Goal: Task Accomplishment & Management: Use online tool/utility

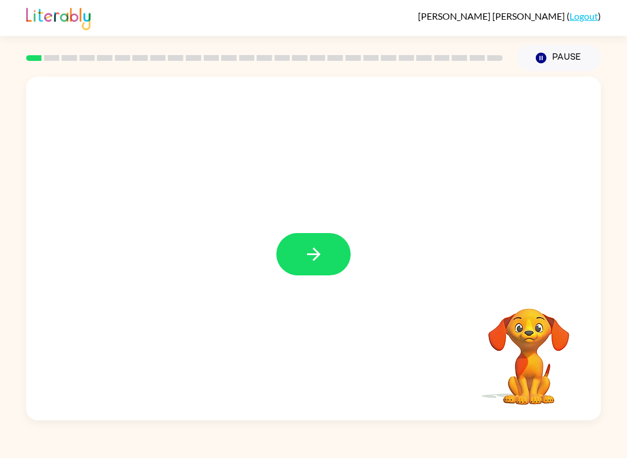
click at [317, 249] on icon "button" at bounding box center [313, 254] width 20 height 20
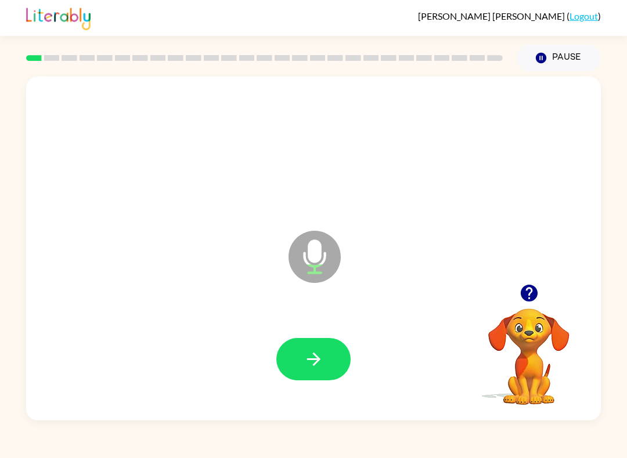
click at [325, 363] on button "button" at bounding box center [313, 359] width 74 height 42
click at [318, 367] on icon "button" at bounding box center [313, 359] width 20 height 20
click at [309, 359] on icon "button" at bounding box center [313, 359] width 20 height 20
click at [304, 363] on icon "button" at bounding box center [313, 359] width 20 height 20
click at [313, 370] on icon "button" at bounding box center [313, 359] width 20 height 20
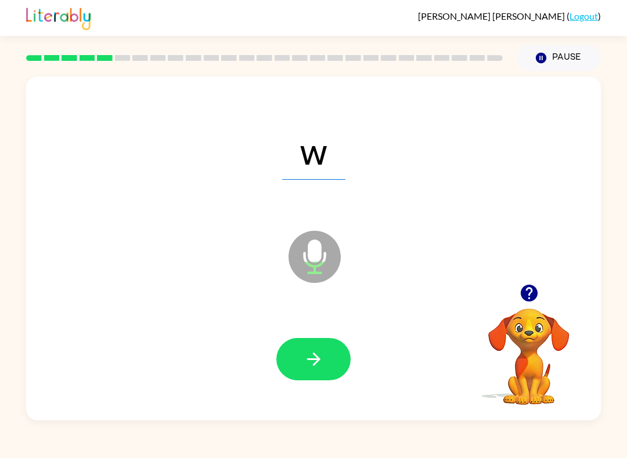
click at [317, 368] on icon "button" at bounding box center [313, 359] width 20 height 20
click at [318, 365] on icon "button" at bounding box center [313, 359] width 20 height 20
click at [310, 367] on icon "button" at bounding box center [313, 359] width 20 height 20
click at [314, 364] on icon "button" at bounding box center [312, 359] width 13 height 13
click at [317, 363] on icon "button" at bounding box center [312, 359] width 13 height 13
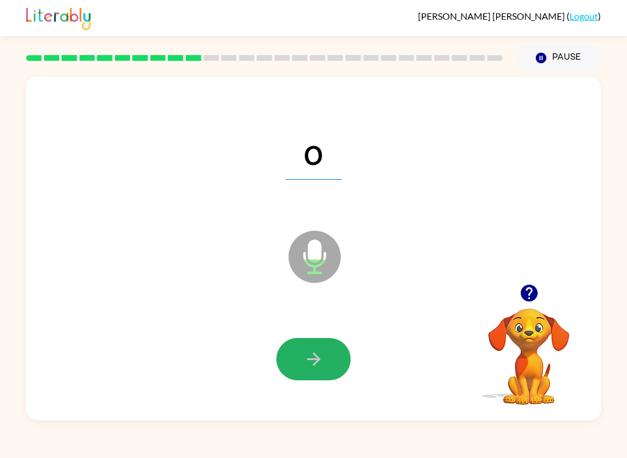
click at [314, 367] on icon "button" at bounding box center [313, 359] width 20 height 20
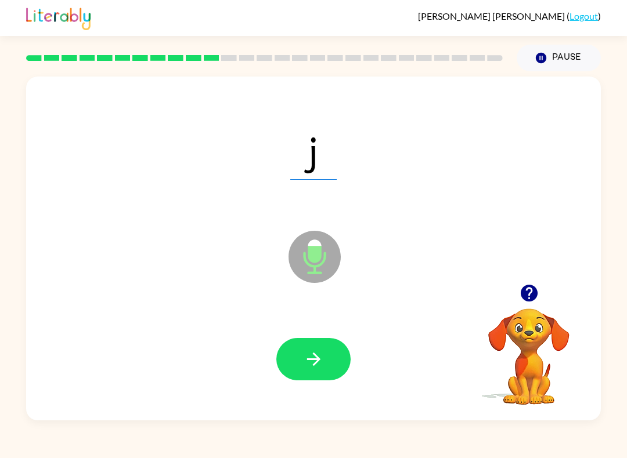
click at [315, 366] on icon "button" at bounding box center [313, 359] width 20 height 20
click at [317, 361] on icon "button" at bounding box center [312, 359] width 13 height 13
click at [317, 365] on icon "button" at bounding box center [313, 359] width 20 height 20
click at [318, 363] on icon "button" at bounding box center [313, 359] width 20 height 20
click at [320, 363] on icon "button" at bounding box center [313, 359] width 20 height 20
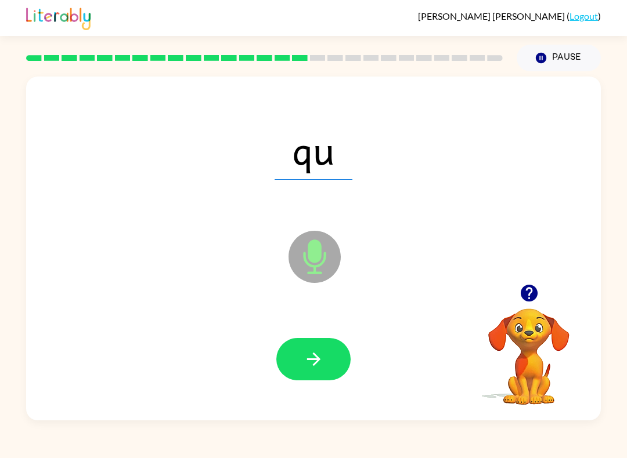
click at [324, 359] on button "button" at bounding box center [313, 359] width 74 height 42
click at [325, 360] on button "button" at bounding box center [313, 359] width 74 height 42
click at [314, 364] on icon "button" at bounding box center [313, 359] width 20 height 20
click at [329, 349] on button "button" at bounding box center [313, 359] width 74 height 42
click at [327, 357] on button "button" at bounding box center [313, 359] width 74 height 42
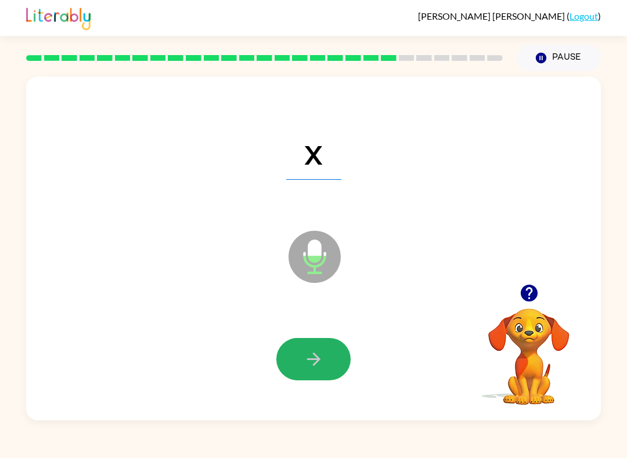
click at [321, 356] on icon "button" at bounding box center [313, 359] width 20 height 20
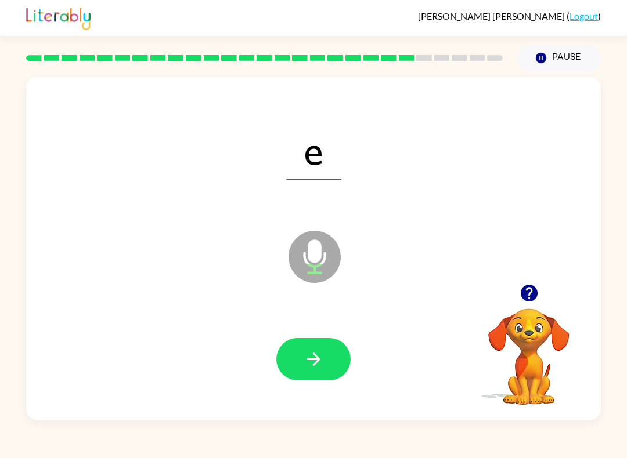
click at [325, 354] on button "button" at bounding box center [313, 359] width 74 height 42
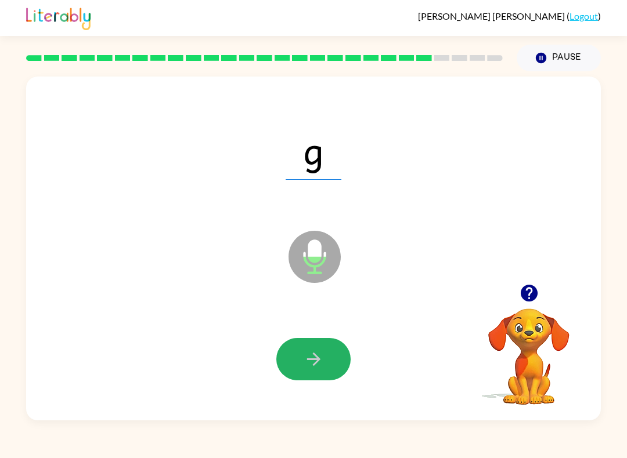
click at [325, 349] on button "button" at bounding box center [313, 359] width 74 height 42
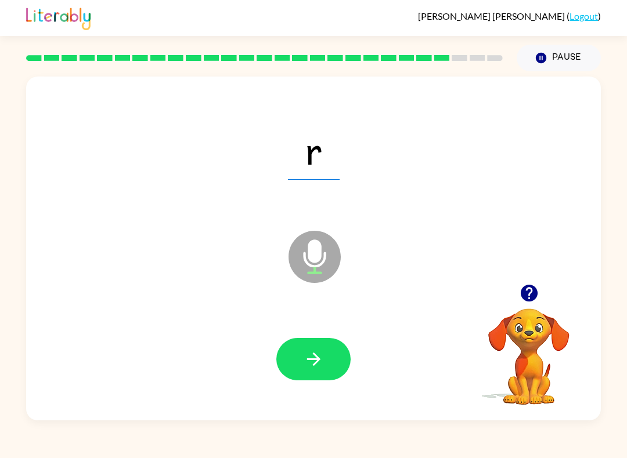
click at [316, 356] on icon "button" at bounding box center [312, 359] width 13 height 13
click at [320, 356] on icon "button" at bounding box center [313, 359] width 20 height 20
click at [321, 361] on icon "button" at bounding box center [313, 359] width 20 height 20
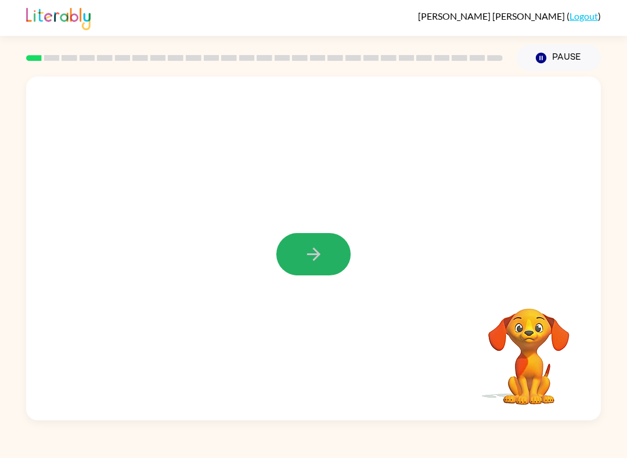
click at [310, 260] on icon "button" at bounding box center [313, 254] width 20 height 20
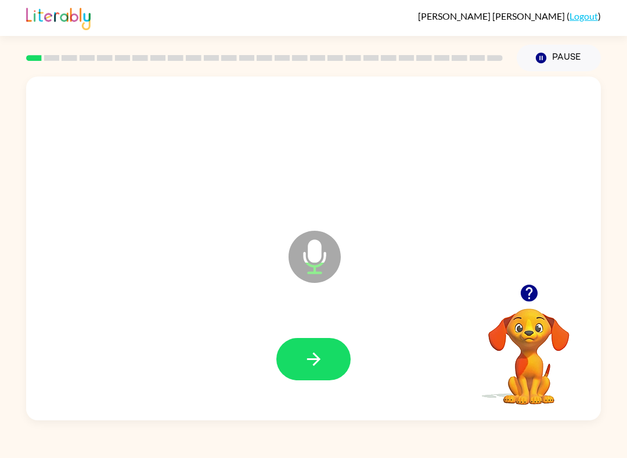
click at [330, 357] on button "button" at bounding box center [313, 359] width 74 height 42
click at [325, 367] on button "button" at bounding box center [313, 359] width 74 height 42
click at [309, 365] on icon "button" at bounding box center [313, 359] width 20 height 20
click at [312, 335] on div at bounding box center [313, 359] width 551 height 99
click at [324, 363] on button "button" at bounding box center [313, 359] width 74 height 42
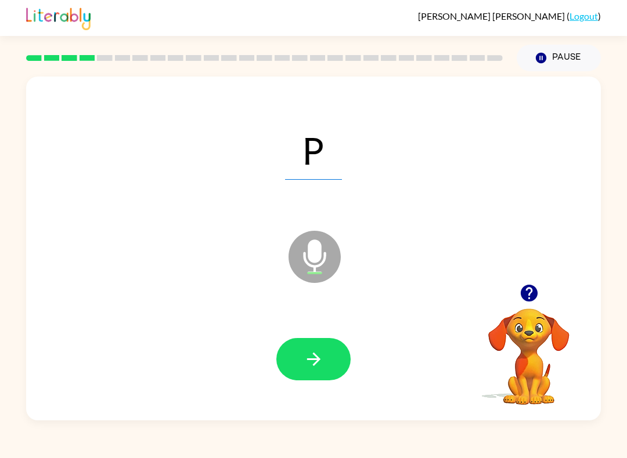
click at [307, 360] on icon "button" at bounding box center [312, 359] width 13 height 13
click at [306, 361] on icon "button" at bounding box center [313, 359] width 20 height 20
click at [316, 363] on icon "button" at bounding box center [312, 359] width 13 height 13
click at [312, 363] on icon "button" at bounding box center [313, 359] width 20 height 20
click at [302, 352] on button "button" at bounding box center [313, 359] width 74 height 42
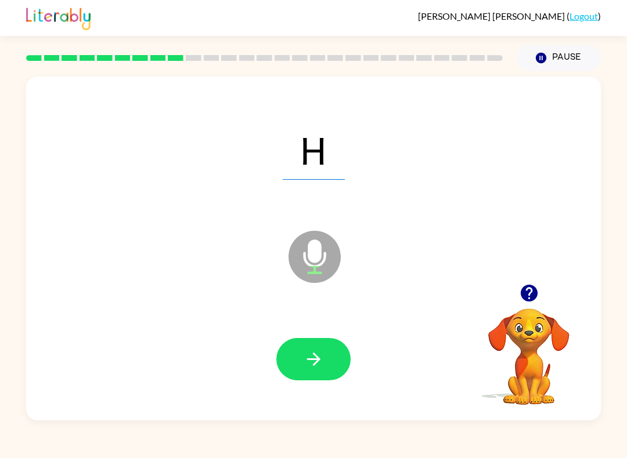
click at [306, 343] on button "button" at bounding box center [313, 359] width 74 height 42
click at [339, 360] on button "button" at bounding box center [313, 359] width 74 height 42
click at [325, 361] on button "button" at bounding box center [313, 359] width 74 height 42
click at [299, 354] on button "button" at bounding box center [313, 359] width 74 height 42
click at [300, 353] on button "button" at bounding box center [313, 359] width 74 height 42
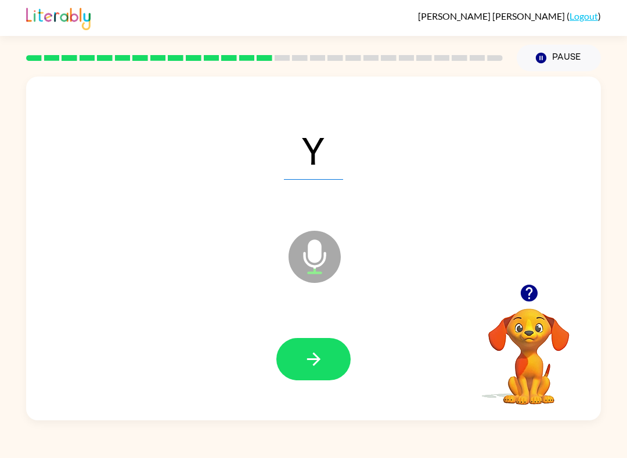
click at [311, 356] on icon "button" at bounding box center [313, 359] width 20 height 20
click at [306, 356] on icon "button" at bounding box center [313, 359] width 20 height 20
click at [316, 349] on button "button" at bounding box center [313, 359] width 74 height 42
click at [300, 364] on button "button" at bounding box center [313, 359] width 74 height 42
click at [310, 356] on icon "button" at bounding box center [313, 359] width 20 height 20
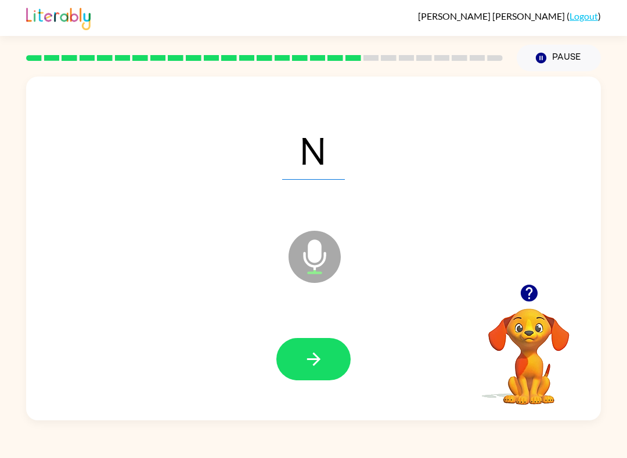
click at [304, 350] on icon "button" at bounding box center [313, 359] width 20 height 20
click at [304, 346] on button "button" at bounding box center [313, 359] width 74 height 42
click at [319, 356] on icon "button" at bounding box center [313, 359] width 20 height 20
click at [317, 354] on icon "button" at bounding box center [313, 359] width 20 height 20
click at [306, 353] on icon "button" at bounding box center [313, 359] width 20 height 20
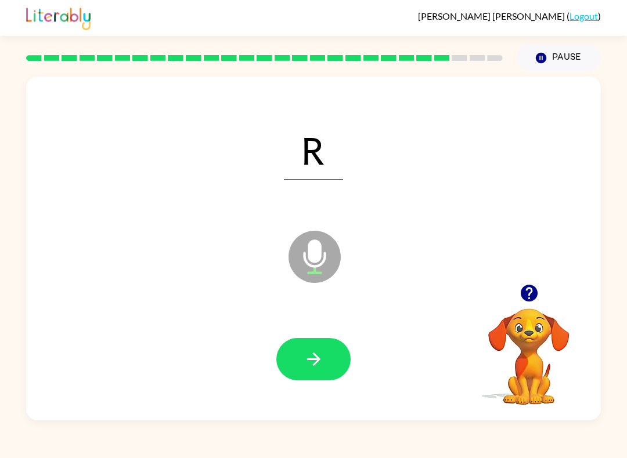
click at [303, 354] on icon "button" at bounding box center [313, 359] width 20 height 20
click at [307, 348] on button "button" at bounding box center [313, 359] width 74 height 42
click at [294, 360] on button "button" at bounding box center [313, 359] width 74 height 42
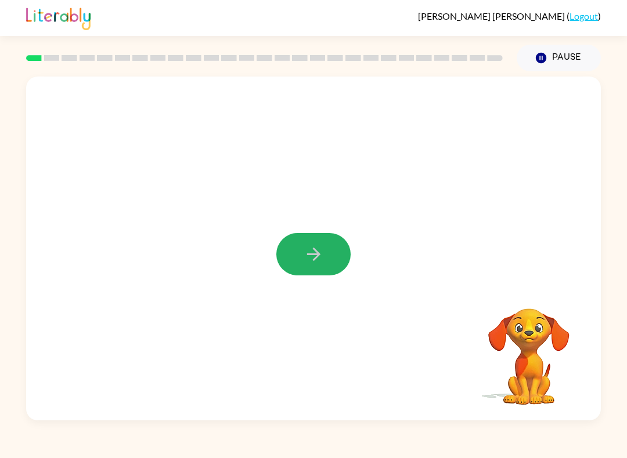
click at [318, 254] on icon "button" at bounding box center [312, 254] width 13 height 13
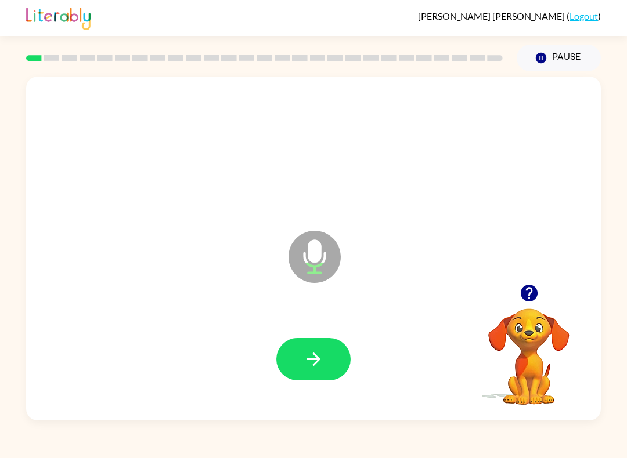
click at [321, 365] on icon "button" at bounding box center [313, 359] width 20 height 20
click at [313, 359] on icon "button" at bounding box center [313, 359] width 20 height 20
click at [306, 346] on button "button" at bounding box center [313, 359] width 74 height 42
click at [310, 358] on icon "button" at bounding box center [313, 359] width 20 height 20
click at [307, 355] on icon "button" at bounding box center [313, 359] width 20 height 20
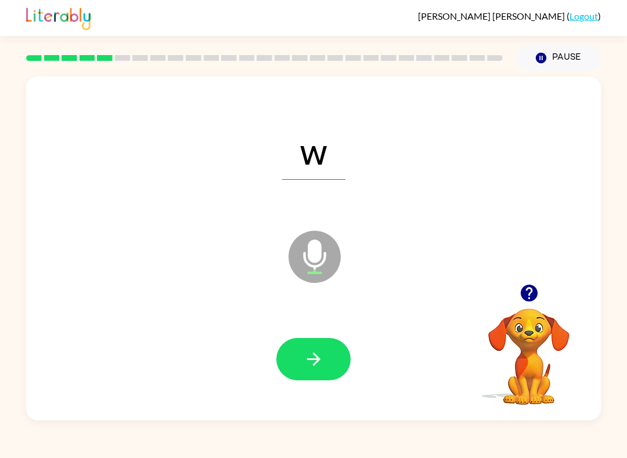
click at [306, 353] on icon "button" at bounding box center [313, 359] width 20 height 20
click at [312, 356] on icon "button" at bounding box center [313, 359] width 20 height 20
click at [317, 361] on icon "button" at bounding box center [312, 359] width 13 height 13
click at [310, 365] on icon "button" at bounding box center [313, 359] width 20 height 20
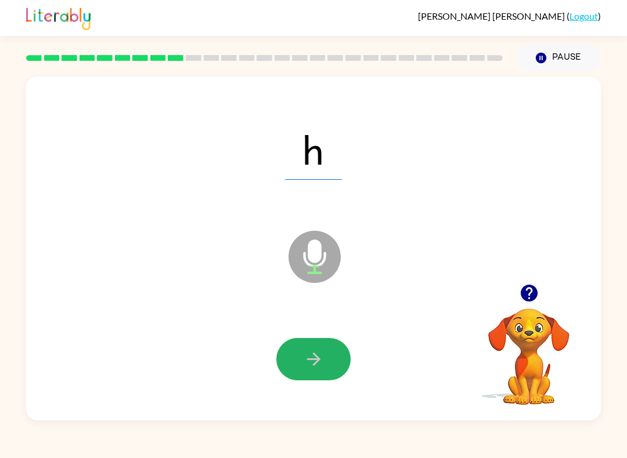
click at [311, 351] on icon "button" at bounding box center [313, 359] width 20 height 20
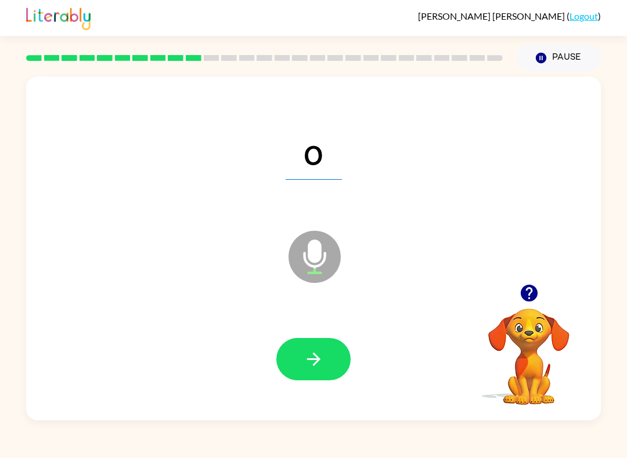
click at [307, 349] on button "button" at bounding box center [313, 359] width 74 height 42
click at [292, 358] on button "button" at bounding box center [313, 359] width 74 height 42
click at [305, 357] on icon "button" at bounding box center [313, 359] width 20 height 20
click at [312, 354] on icon "button" at bounding box center [313, 359] width 20 height 20
click at [327, 368] on button "button" at bounding box center [313, 359] width 74 height 42
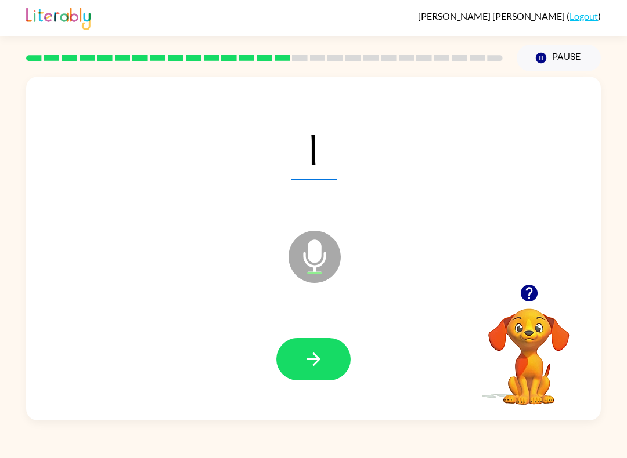
click at [292, 335] on div at bounding box center [313, 359] width 551 height 99
click at [304, 360] on icon "button" at bounding box center [313, 359] width 20 height 20
click at [333, 375] on button "button" at bounding box center [313, 359] width 74 height 42
click at [307, 350] on icon "button" at bounding box center [313, 359] width 20 height 20
click at [300, 353] on button "button" at bounding box center [313, 359] width 74 height 42
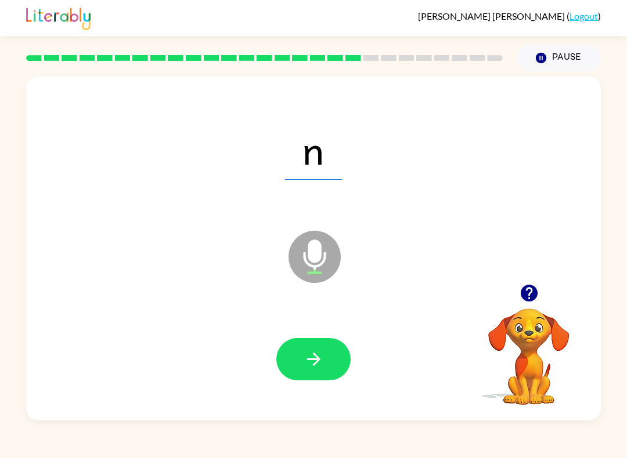
click at [314, 352] on icon "button" at bounding box center [313, 359] width 20 height 20
click at [324, 352] on button "button" at bounding box center [313, 359] width 74 height 42
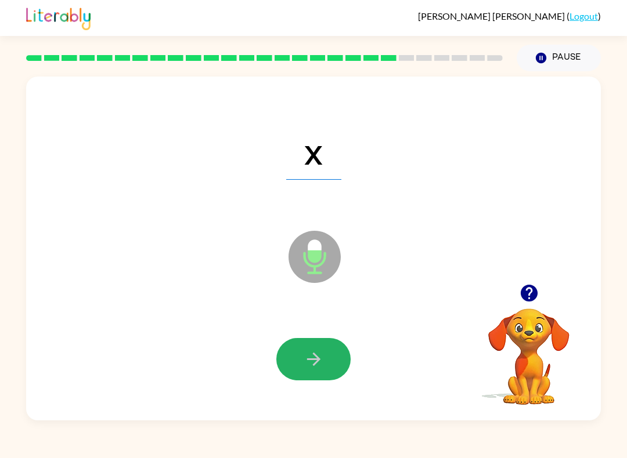
click at [313, 354] on icon "button" at bounding box center [313, 359] width 20 height 20
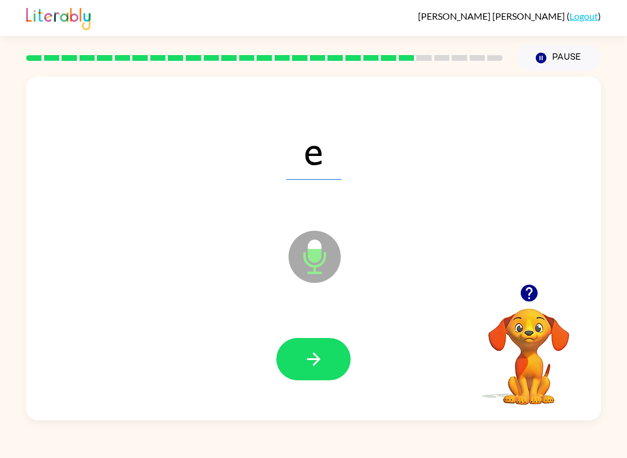
click at [304, 347] on button "button" at bounding box center [313, 359] width 74 height 42
click at [302, 358] on button "button" at bounding box center [313, 359] width 74 height 42
click at [310, 352] on icon "button" at bounding box center [313, 359] width 20 height 20
click at [302, 370] on button "button" at bounding box center [313, 359] width 74 height 42
click at [342, 360] on button "button" at bounding box center [313, 359] width 74 height 42
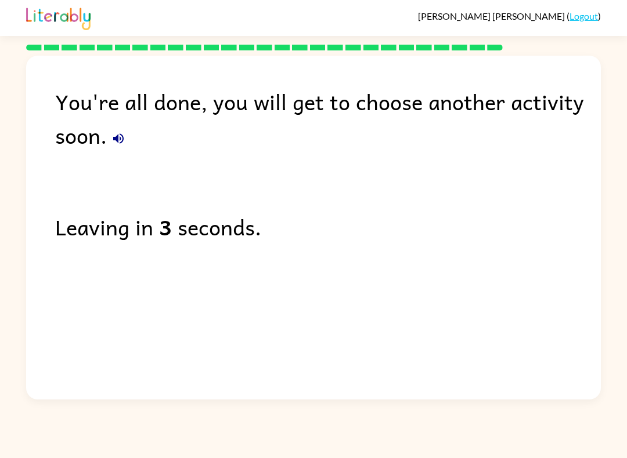
click at [577, 16] on link "Logout" at bounding box center [583, 15] width 28 height 11
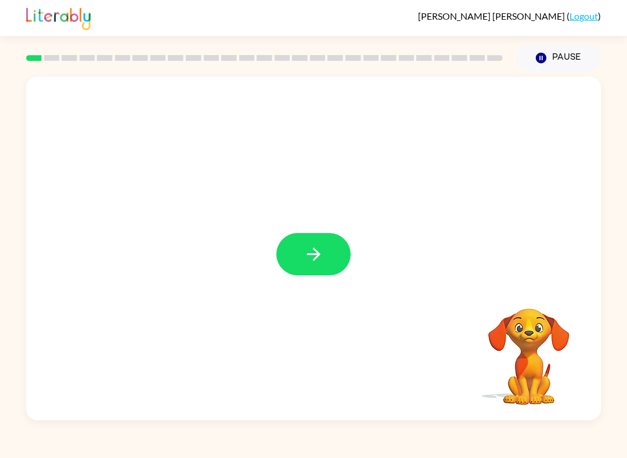
click at [321, 267] on button "button" at bounding box center [313, 254] width 74 height 42
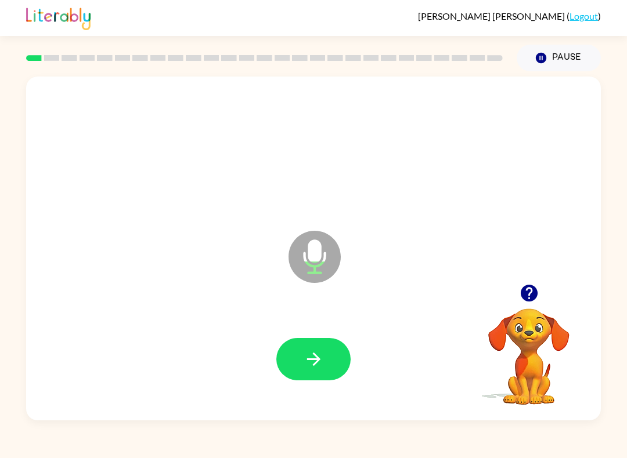
click at [301, 355] on button "button" at bounding box center [313, 359] width 74 height 42
click at [312, 353] on icon "button" at bounding box center [313, 359] width 20 height 20
click at [310, 359] on icon "button" at bounding box center [313, 359] width 20 height 20
click at [316, 359] on icon "button" at bounding box center [313, 359] width 20 height 20
click at [307, 353] on icon "button" at bounding box center [313, 359] width 20 height 20
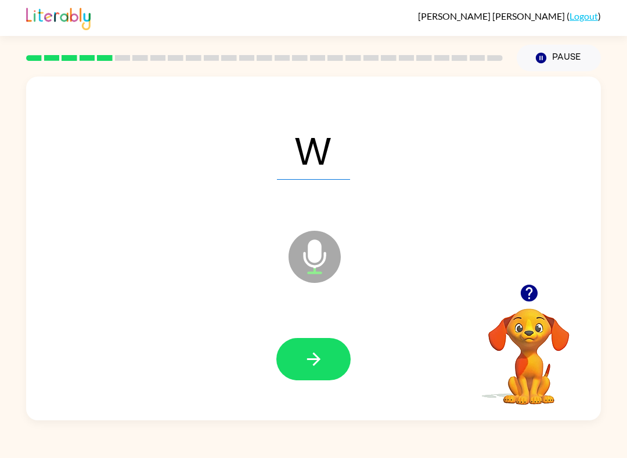
click at [297, 349] on button "button" at bounding box center [313, 359] width 74 height 42
click at [317, 357] on icon "button" at bounding box center [312, 359] width 13 height 13
click at [309, 368] on icon "button" at bounding box center [313, 359] width 20 height 20
click at [309, 359] on icon "button" at bounding box center [313, 359] width 20 height 20
click at [300, 346] on button "button" at bounding box center [313, 359] width 74 height 42
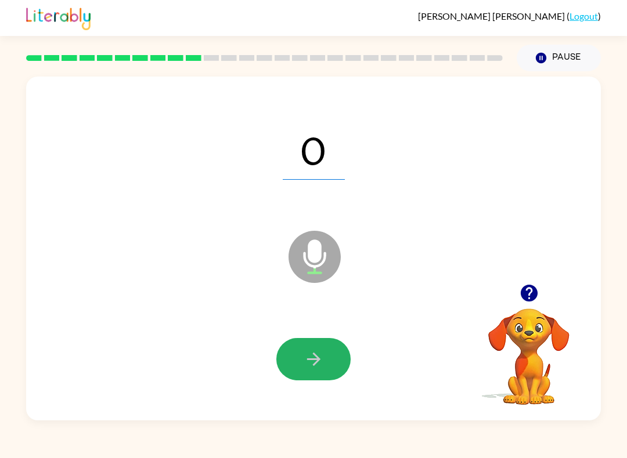
click at [304, 350] on icon "button" at bounding box center [313, 359] width 20 height 20
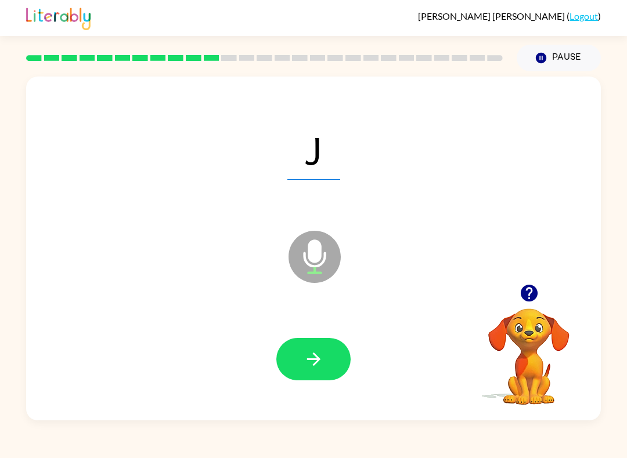
click at [307, 360] on icon "button" at bounding box center [312, 359] width 13 height 13
click at [299, 350] on button "button" at bounding box center [313, 359] width 74 height 42
click at [306, 350] on icon "button" at bounding box center [313, 359] width 20 height 20
click at [306, 366] on icon "button" at bounding box center [313, 359] width 20 height 20
click at [329, 360] on button "button" at bounding box center [313, 359] width 74 height 42
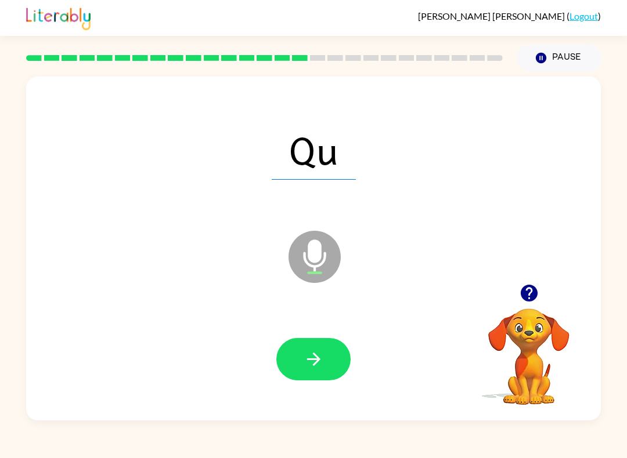
click at [312, 364] on icon "button" at bounding box center [313, 359] width 20 height 20
click at [310, 354] on icon "button" at bounding box center [313, 359] width 20 height 20
click at [331, 368] on button "button" at bounding box center [313, 359] width 74 height 42
click at [324, 351] on button "button" at bounding box center [313, 359] width 74 height 42
click at [321, 359] on icon "button" at bounding box center [313, 359] width 20 height 20
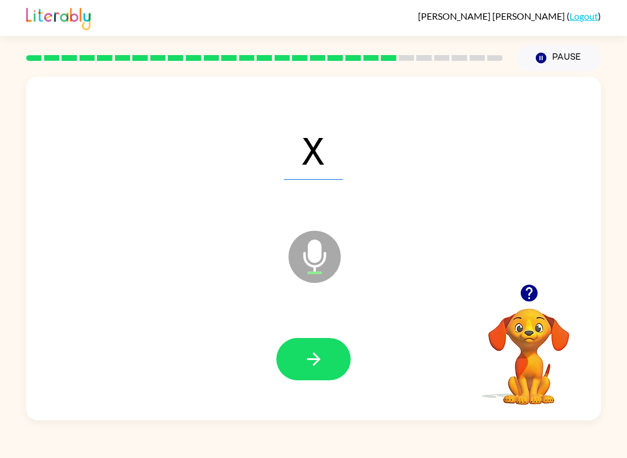
click at [303, 348] on button "button" at bounding box center [313, 359] width 74 height 42
click at [317, 366] on icon "button" at bounding box center [313, 359] width 20 height 20
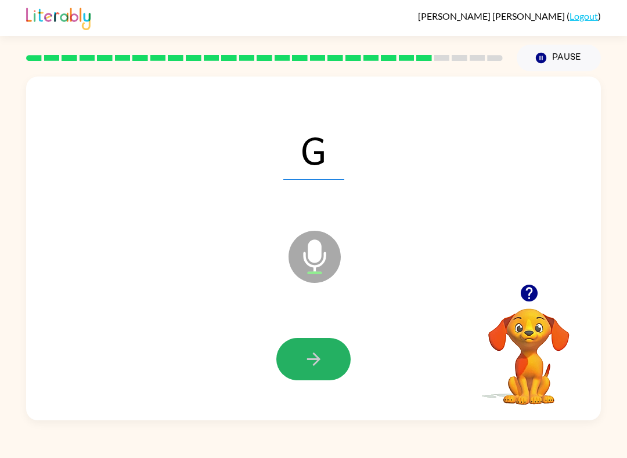
click at [346, 349] on button "button" at bounding box center [313, 359] width 74 height 42
click at [338, 363] on button "button" at bounding box center [313, 359] width 74 height 42
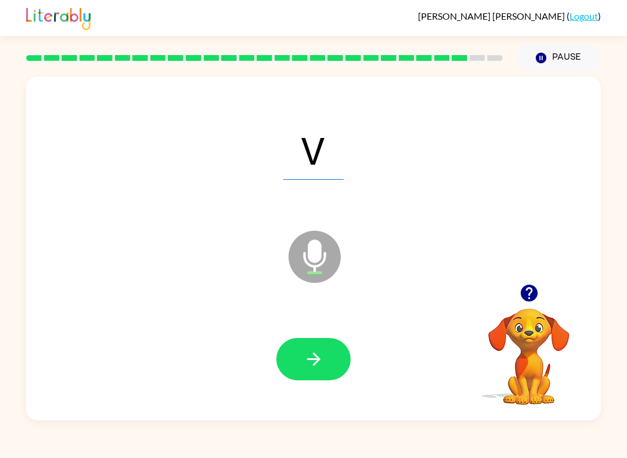
click at [317, 365] on icon "button" at bounding box center [313, 359] width 20 height 20
click at [333, 350] on button "button" at bounding box center [313, 359] width 74 height 42
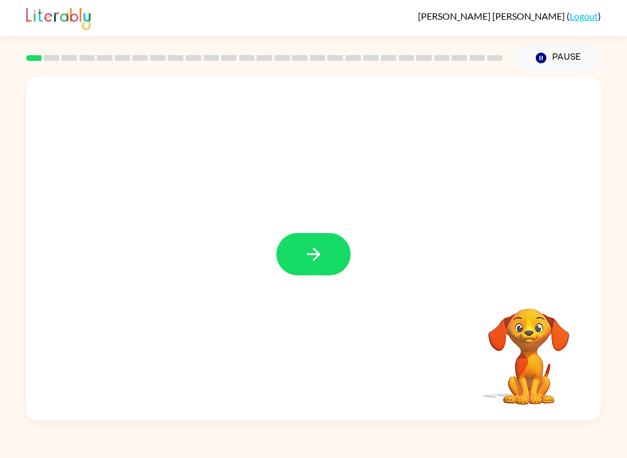
click at [304, 251] on icon "button" at bounding box center [313, 254] width 20 height 20
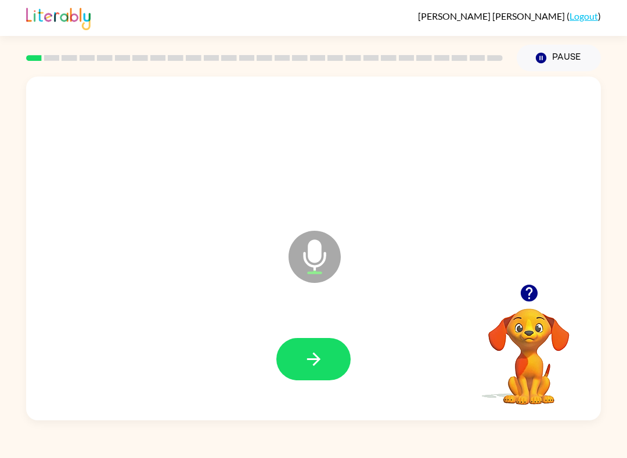
click at [296, 344] on button "button" at bounding box center [313, 359] width 74 height 42
click at [310, 364] on icon "button" at bounding box center [313, 359] width 20 height 20
click at [303, 363] on icon "button" at bounding box center [313, 359] width 20 height 20
click at [290, 346] on button "button" at bounding box center [313, 359] width 74 height 42
click at [314, 364] on icon "button" at bounding box center [312, 359] width 13 height 13
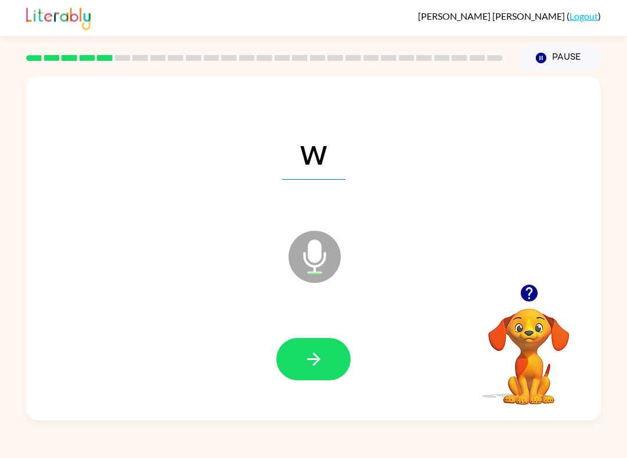
click at [319, 360] on icon "button" at bounding box center [312, 359] width 13 height 13
click at [312, 356] on icon "button" at bounding box center [313, 359] width 20 height 20
click at [300, 365] on button "button" at bounding box center [313, 359] width 74 height 42
click at [303, 361] on icon "button" at bounding box center [313, 359] width 20 height 20
click at [318, 360] on icon "button" at bounding box center [312, 359] width 13 height 13
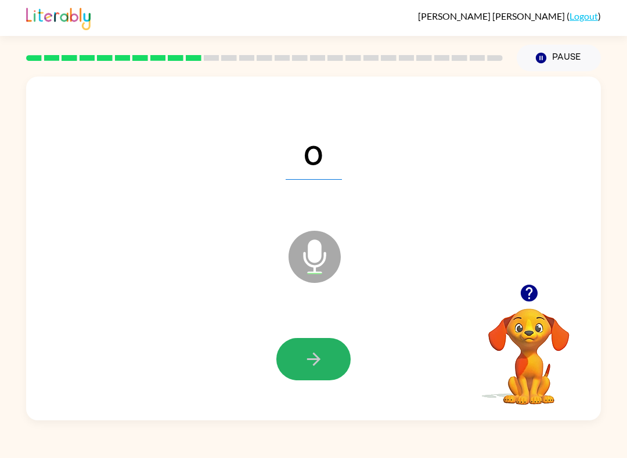
click at [328, 360] on button "button" at bounding box center [313, 359] width 74 height 42
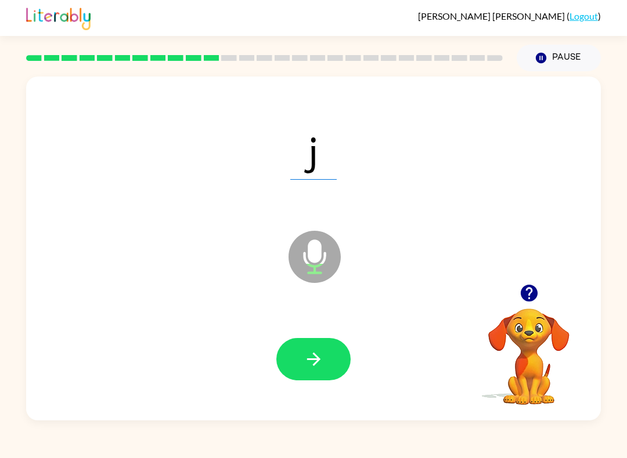
click at [330, 346] on button "button" at bounding box center [313, 359] width 74 height 42
click at [324, 362] on button "button" at bounding box center [313, 359] width 74 height 42
click at [304, 359] on icon "button" at bounding box center [313, 359] width 20 height 20
click at [318, 360] on icon "button" at bounding box center [312, 359] width 13 height 13
click at [307, 347] on button "button" at bounding box center [313, 359] width 74 height 42
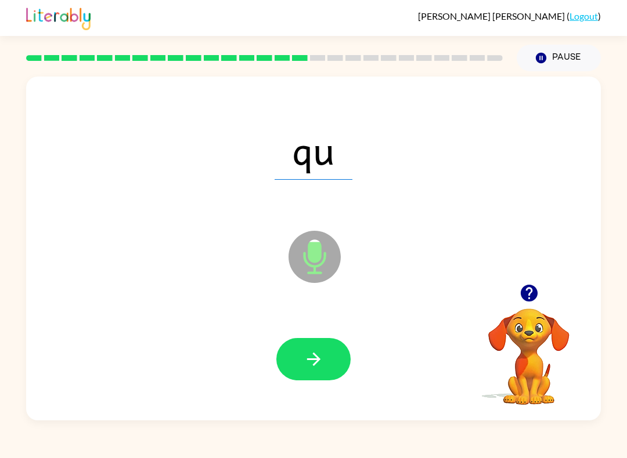
click at [325, 392] on div at bounding box center [313, 359] width 551 height 99
click at [316, 372] on button "button" at bounding box center [313, 359] width 74 height 42
click at [302, 341] on button "button" at bounding box center [313, 359] width 74 height 42
click at [313, 360] on icon "button" at bounding box center [312, 359] width 13 height 13
click at [313, 358] on icon "button" at bounding box center [313, 359] width 20 height 20
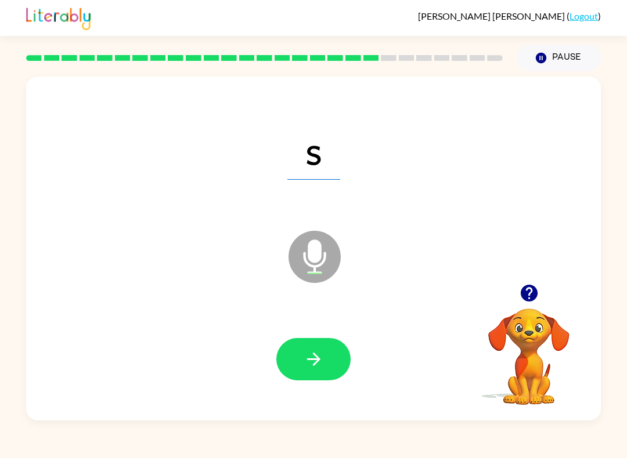
click at [325, 347] on button "button" at bounding box center [313, 359] width 74 height 42
click at [316, 378] on button "button" at bounding box center [313, 359] width 74 height 42
click at [337, 370] on button "button" at bounding box center [313, 359] width 74 height 42
click at [338, 356] on button "button" at bounding box center [313, 359] width 74 height 42
click at [307, 342] on button "button" at bounding box center [313, 359] width 74 height 42
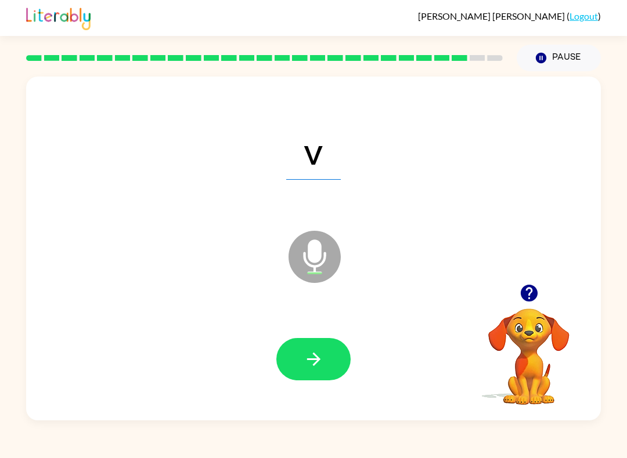
click at [318, 363] on icon "button" at bounding box center [313, 359] width 20 height 20
click at [310, 350] on icon "button" at bounding box center [313, 359] width 20 height 20
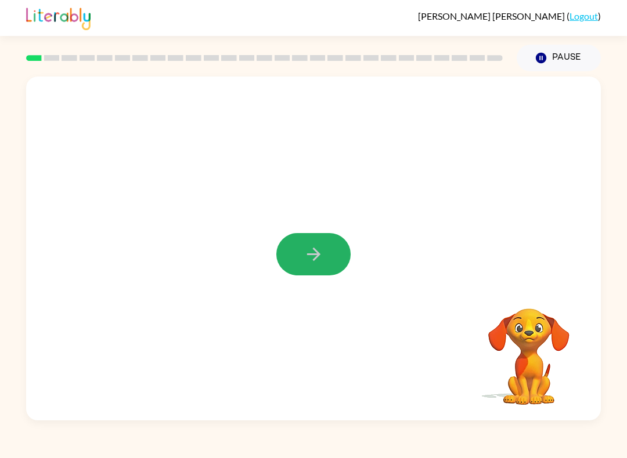
click at [321, 259] on icon "button" at bounding box center [313, 254] width 20 height 20
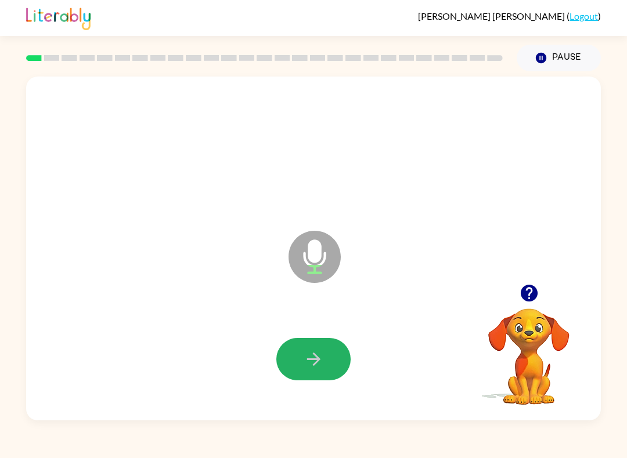
click at [295, 361] on button "button" at bounding box center [313, 359] width 74 height 42
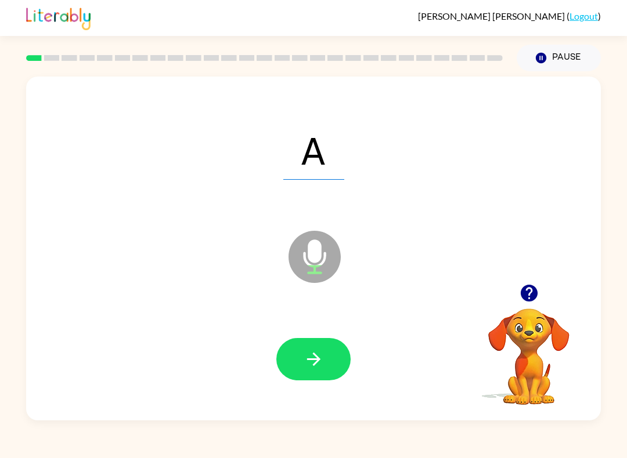
click at [305, 359] on icon "button" at bounding box center [313, 359] width 20 height 20
click at [305, 364] on icon "button" at bounding box center [313, 359] width 20 height 20
click at [314, 354] on icon "button" at bounding box center [312, 359] width 13 height 13
click at [326, 361] on button "button" at bounding box center [313, 359] width 74 height 42
click at [315, 363] on icon "button" at bounding box center [313, 359] width 20 height 20
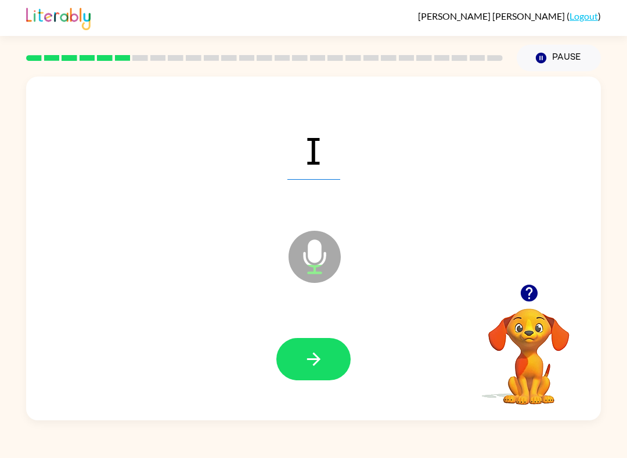
click at [309, 360] on icon "button" at bounding box center [312, 359] width 13 height 13
click at [294, 359] on button "button" at bounding box center [313, 359] width 74 height 42
click at [317, 357] on icon "button" at bounding box center [313, 359] width 20 height 20
click at [317, 368] on icon "button" at bounding box center [313, 359] width 20 height 20
click at [312, 356] on icon "button" at bounding box center [313, 359] width 20 height 20
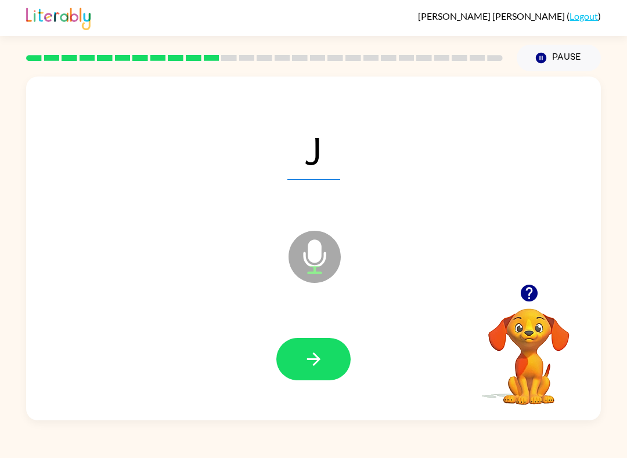
click at [316, 351] on icon "button" at bounding box center [313, 359] width 20 height 20
click at [330, 360] on button "button" at bounding box center [313, 359] width 74 height 42
click at [310, 355] on icon "button" at bounding box center [313, 359] width 20 height 20
click at [311, 363] on icon "button" at bounding box center [313, 359] width 20 height 20
click at [317, 354] on icon "button" at bounding box center [313, 359] width 20 height 20
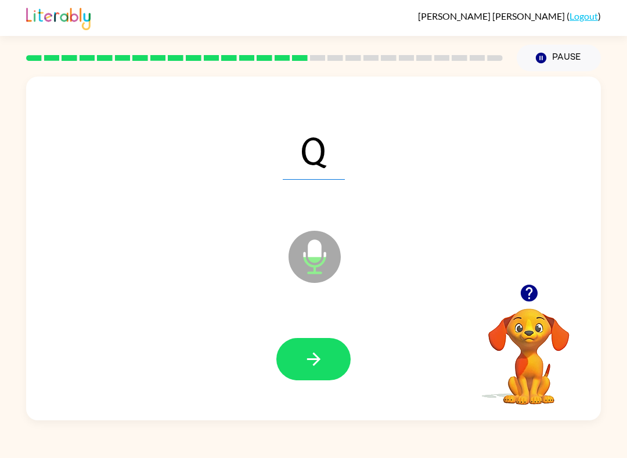
click at [330, 365] on button "button" at bounding box center [313, 359] width 74 height 42
click at [305, 347] on button "button" at bounding box center [313, 359] width 74 height 42
click at [312, 367] on icon "button" at bounding box center [313, 359] width 20 height 20
click at [317, 368] on icon "button" at bounding box center [313, 359] width 20 height 20
click at [318, 373] on button "button" at bounding box center [313, 359] width 74 height 42
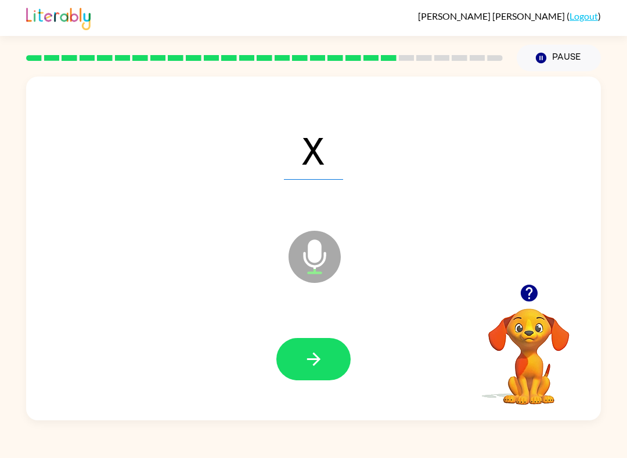
click at [316, 361] on icon "button" at bounding box center [313, 359] width 20 height 20
click at [346, 358] on button "button" at bounding box center [313, 359] width 74 height 42
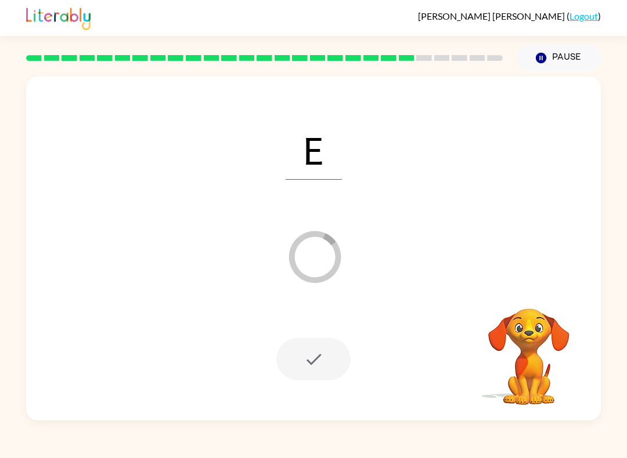
click at [319, 356] on div at bounding box center [313, 359] width 74 height 42
click at [295, 359] on div at bounding box center [313, 359] width 74 height 42
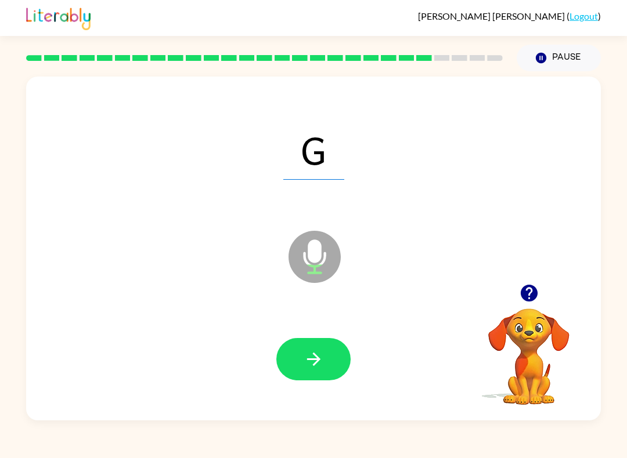
click at [323, 359] on icon "button" at bounding box center [313, 359] width 20 height 20
click at [320, 363] on icon "button" at bounding box center [313, 359] width 20 height 20
click at [309, 375] on button "button" at bounding box center [313, 359] width 74 height 42
click at [307, 359] on icon "button" at bounding box center [313, 359] width 20 height 20
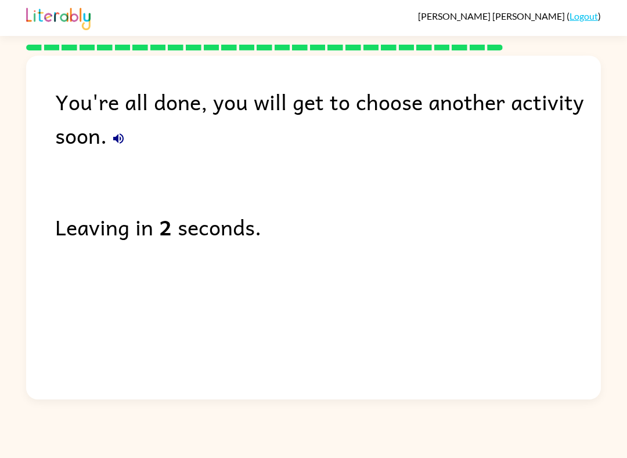
click at [568, 24] on div "[PERSON_NAME] ( Logout )" at bounding box center [313, 18] width 574 height 36
click at [574, 18] on link "Logout" at bounding box center [583, 15] width 28 height 11
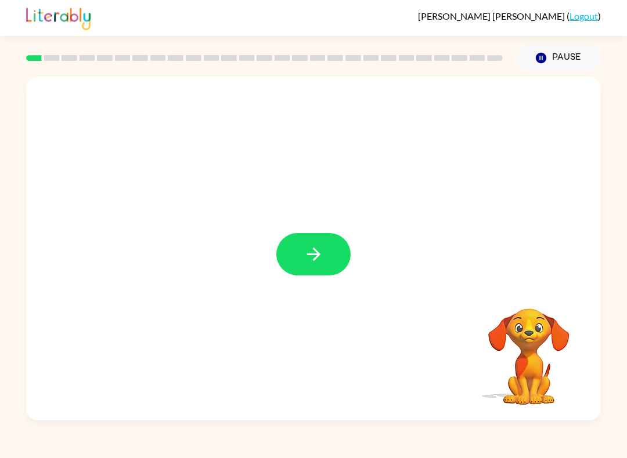
click at [303, 259] on icon "button" at bounding box center [313, 254] width 20 height 20
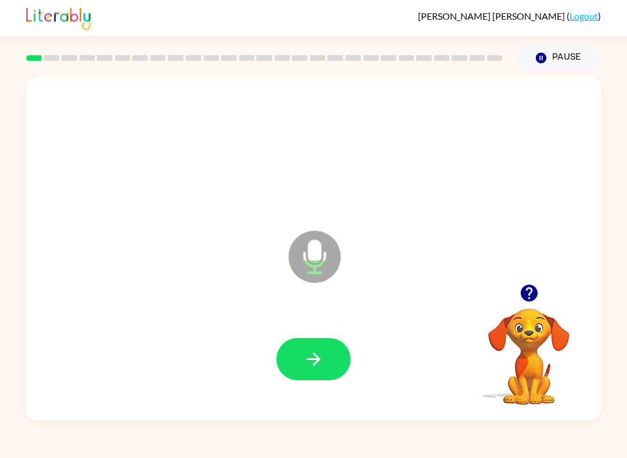
click at [309, 360] on icon "button" at bounding box center [312, 359] width 13 height 13
click at [316, 359] on icon "button" at bounding box center [313, 359] width 20 height 20
click at [319, 356] on icon "button" at bounding box center [313, 359] width 20 height 20
click at [313, 370] on icon "button" at bounding box center [313, 359] width 20 height 20
click at [313, 369] on icon "button" at bounding box center [313, 359] width 20 height 20
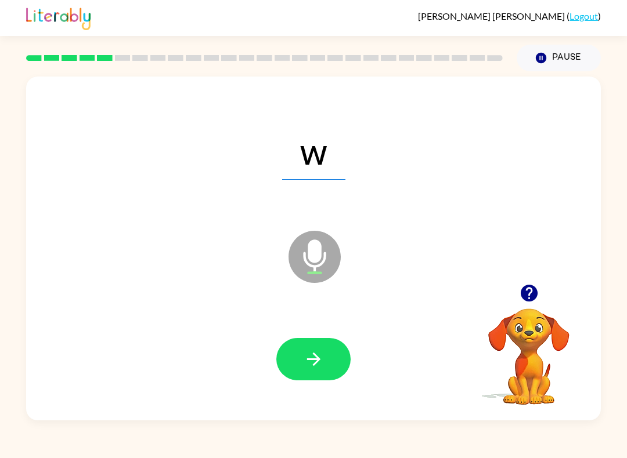
click at [305, 365] on icon "button" at bounding box center [313, 359] width 20 height 20
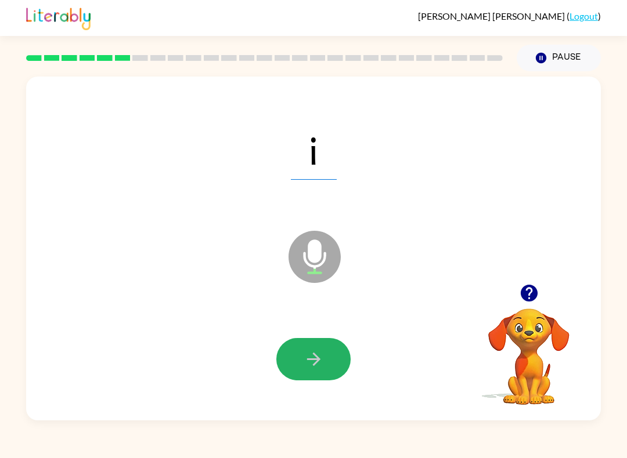
click at [308, 363] on icon "button" at bounding box center [313, 359] width 20 height 20
click at [321, 374] on button "button" at bounding box center [313, 359] width 74 height 42
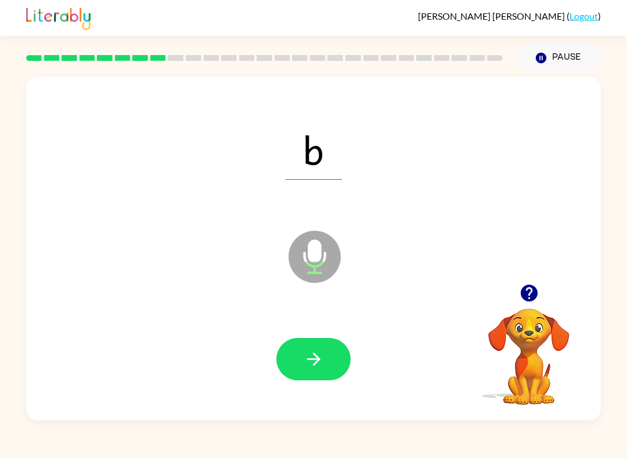
click at [296, 359] on button "button" at bounding box center [313, 359] width 74 height 42
click at [326, 356] on button "button" at bounding box center [313, 359] width 74 height 42
click at [305, 359] on icon "button" at bounding box center [313, 359] width 20 height 20
click at [323, 360] on icon "button" at bounding box center [313, 359] width 20 height 20
click at [322, 368] on icon "button" at bounding box center [313, 359] width 20 height 20
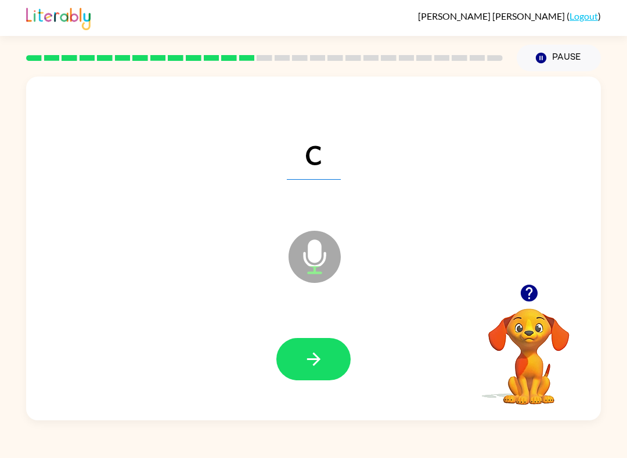
click at [320, 352] on icon "button" at bounding box center [313, 359] width 20 height 20
click at [320, 362] on icon "button" at bounding box center [313, 359] width 20 height 20
click at [322, 345] on button "button" at bounding box center [313, 359] width 74 height 42
click at [320, 370] on button "button" at bounding box center [313, 359] width 74 height 42
click at [308, 346] on button "button" at bounding box center [313, 359] width 74 height 42
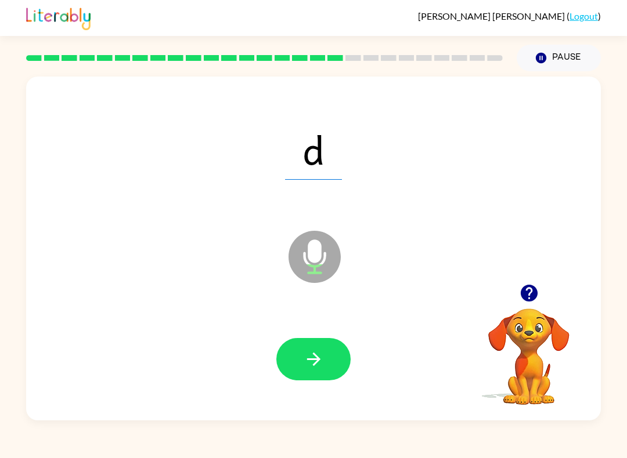
click at [312, 366] on icon "button" at bounding box center [313, 359] width 20 height 20
click at [334, 368] on button "button" at bounding box center [313, 359] width 74 height 42
click at [317, 361] on icon "button" at bounding box center [312, 359] width 13 height 13
click at [302, 361] on button "button" at bounding box center [313, 359] width 74 height 42
click at [323, 364] on icon "button" at bounding box center [313, 359] width 20 height 20
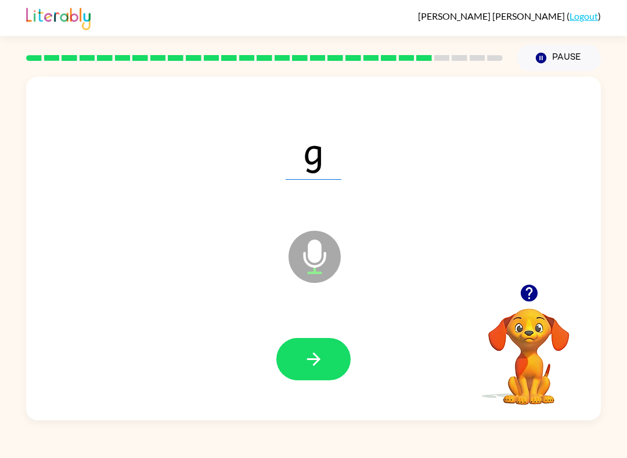
click at [314, 358] on icon "button" at bounding box center [313, 359] width 20 height 20
click at [323, 359] on icon "button" at bounding box center [313, 359] width 20 height 20
click at [321, 358] on icon "button" at bounding box center [313, 359] width 20 height 20
click at [298, 355] on button "button" at bounding box center [313, 359] width 74 height 42
